Goal: Task Accomplishment & Management: Manage account settings

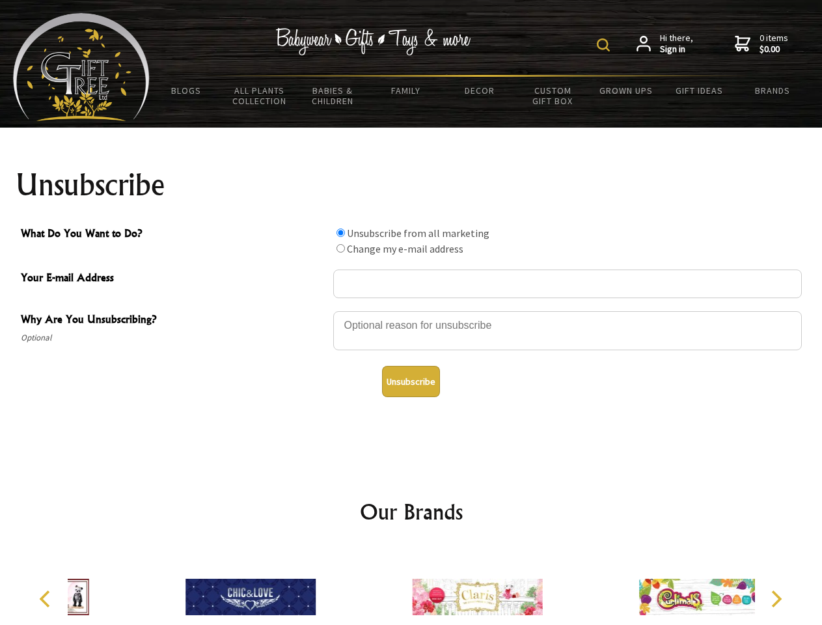
click at [605, 45] on img at bounding box center [603, 44] width 13 height 13
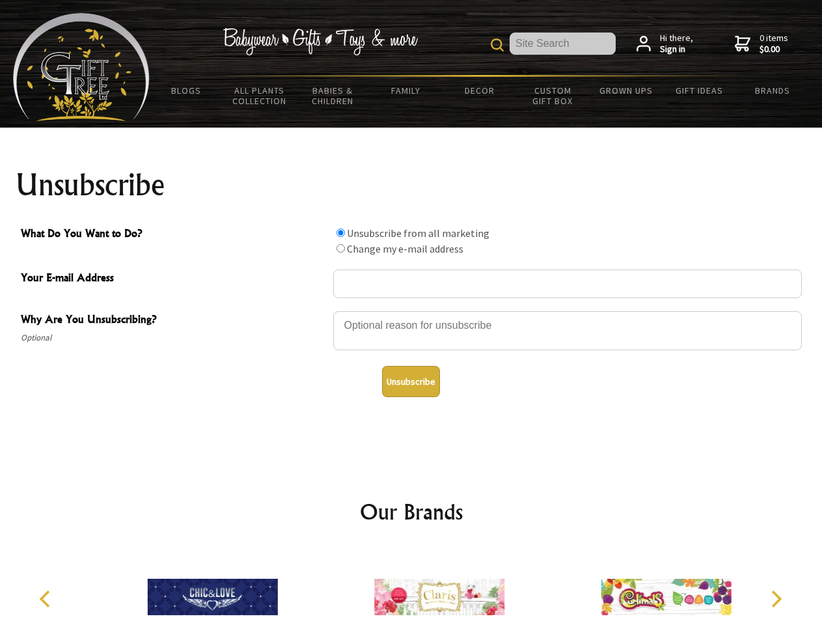
click at [411, 310] on div at bounding box center [567, 333] width 468 height 46
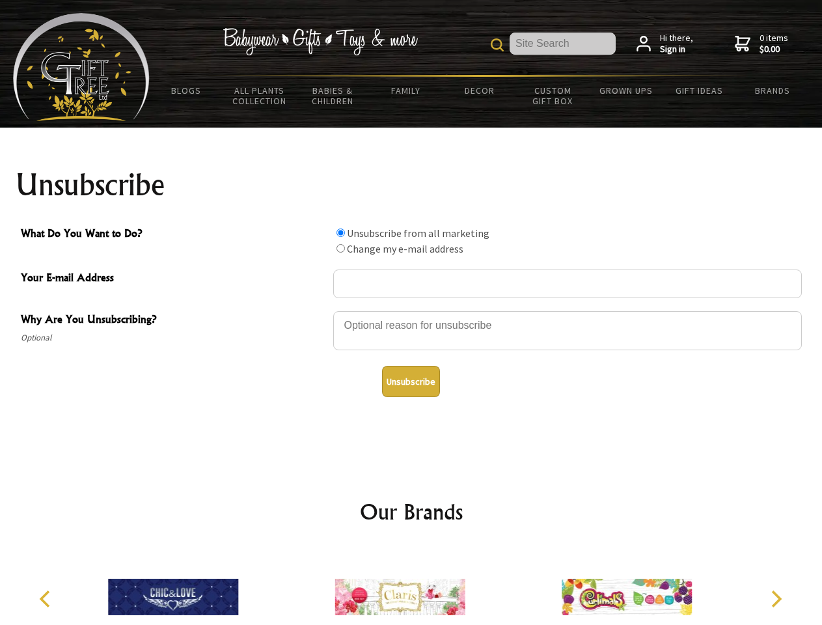
click at [340, 232] on input "What Do You Want to Do?" at bounding box center [340, 232] width 8 height 8
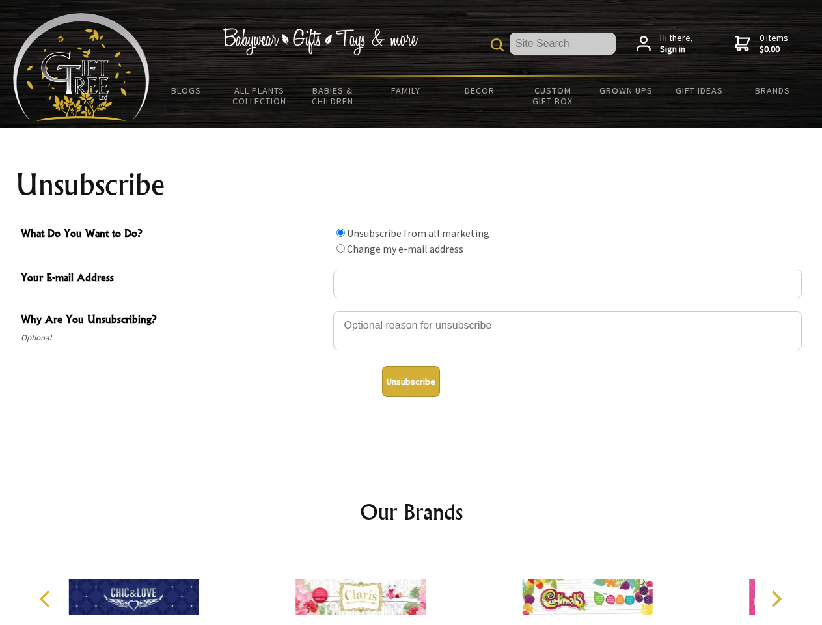
click at [340, 248] on input "What Do You Want to Do?" at bounding box center [340, 248] width 8 height 8
radio input "true"
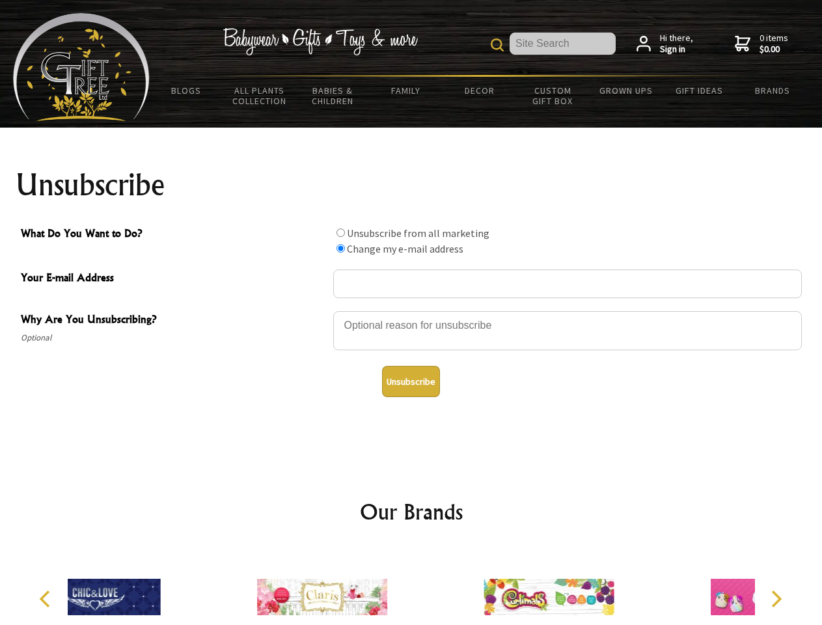
click at [411, 381] on button "Unsubscribe" at bounding box center [411, 381] width 58 height 31
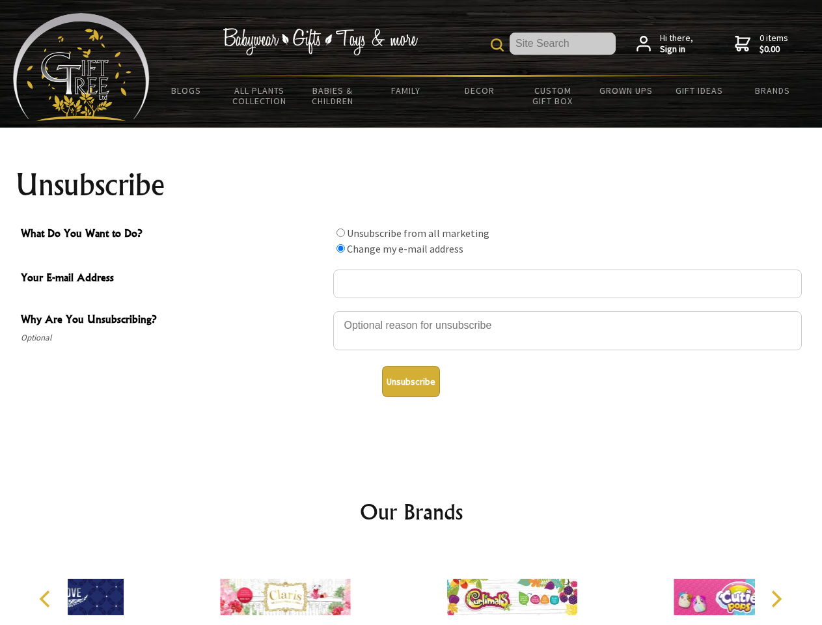
click at [411, 586] on div at bounding box center [512, 598] width 226 height 101
click at [47, 599] on icon "Previous" at bounding box center [46, 598] width 17 height 17
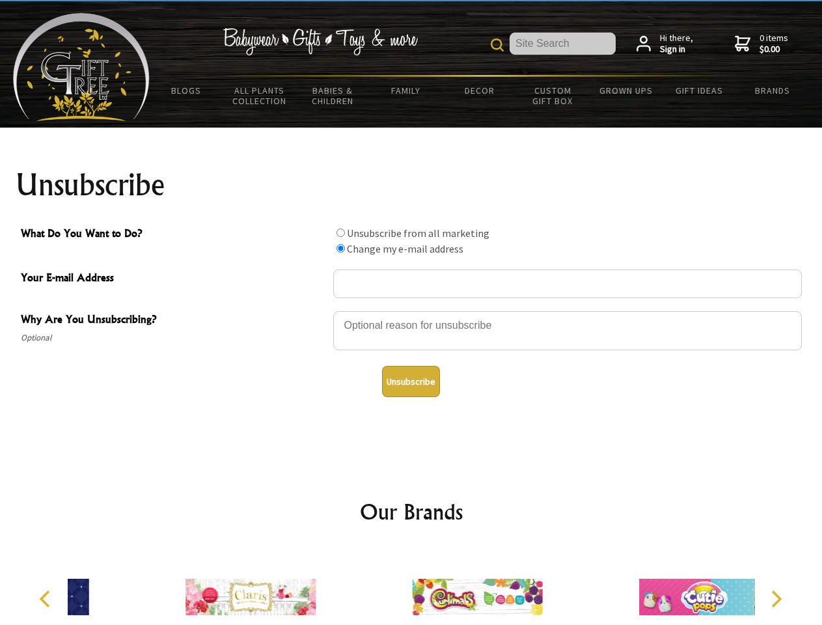
click at [776, 599] on icon "Next" at bounding box center [774, 598] width 17 height 17
